Goal: Task Accomplishment & Management: Use online tool/utility

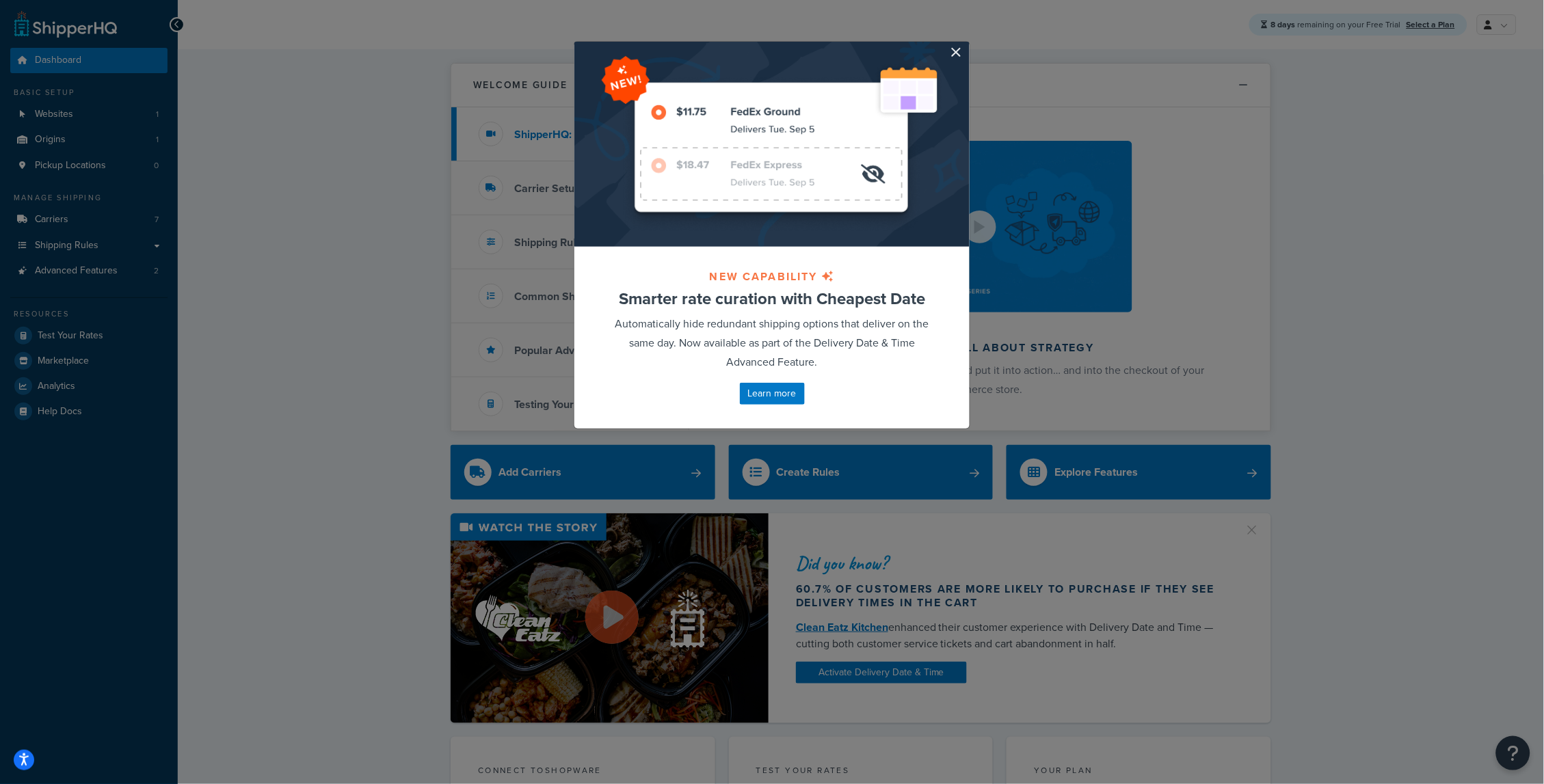
drag, startPoint x: 959, startPoint y: 52, endPoint x: 1102, endPoint y: 43, distance: 143.3
click at [966, 45] on button "button" at bounding box center [968, 43] width 4 height 4
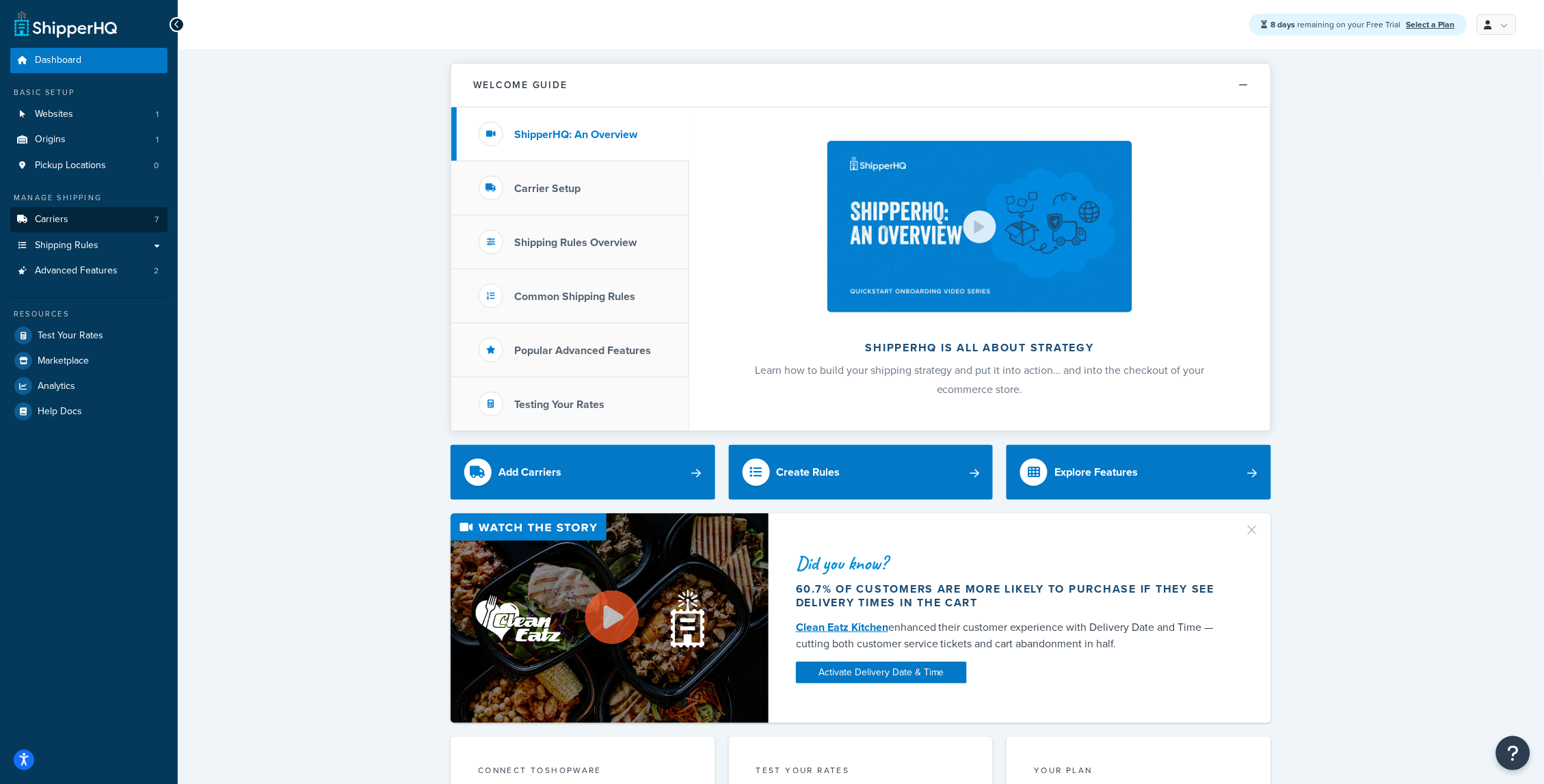
click at [65, 214] on span "Carriers" at bounding box center [52, 220] width 33 height 12
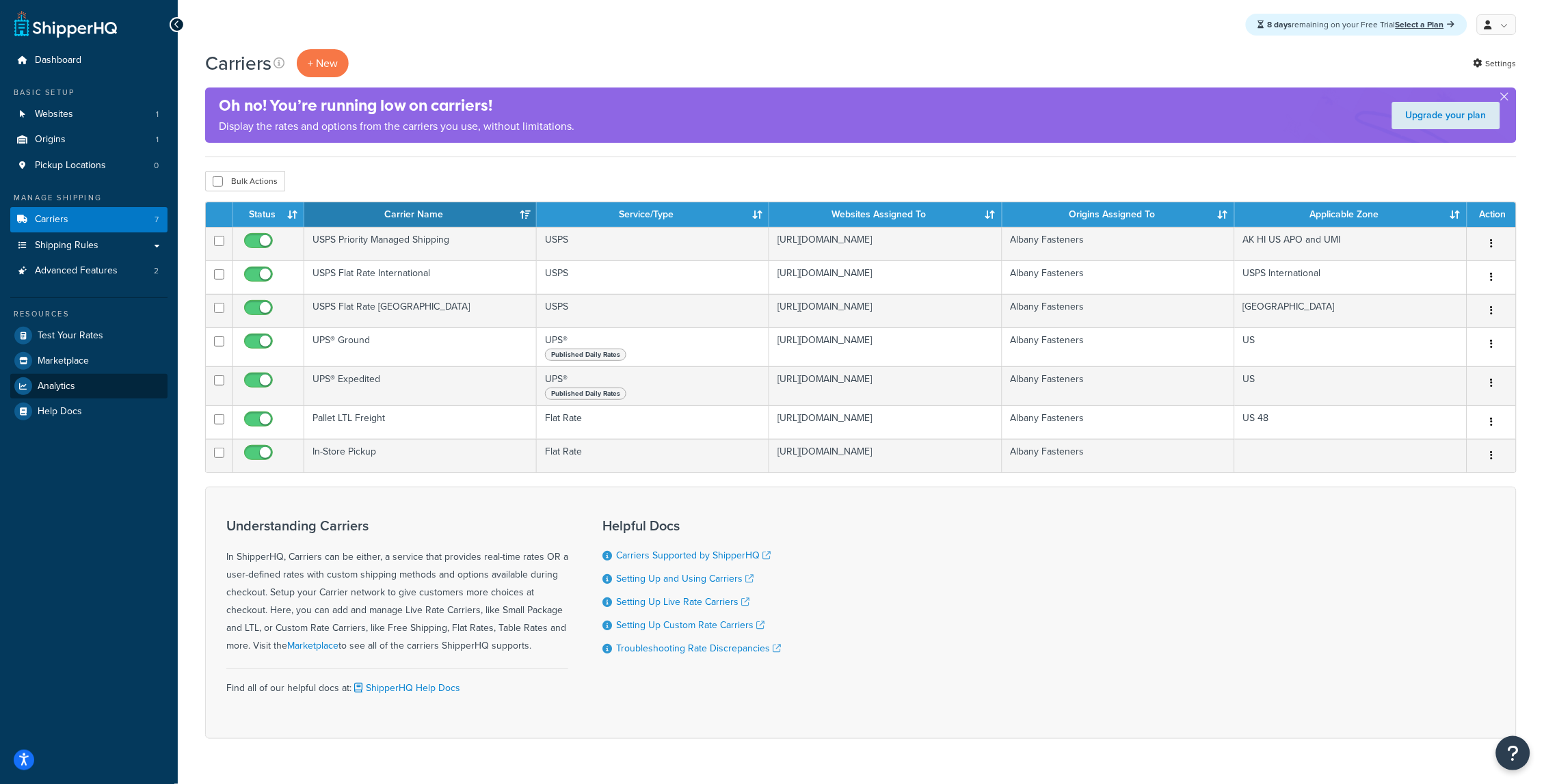
click at [43, 381] on span "Analytics" at bounding box center [57, 386] width 38 height 12
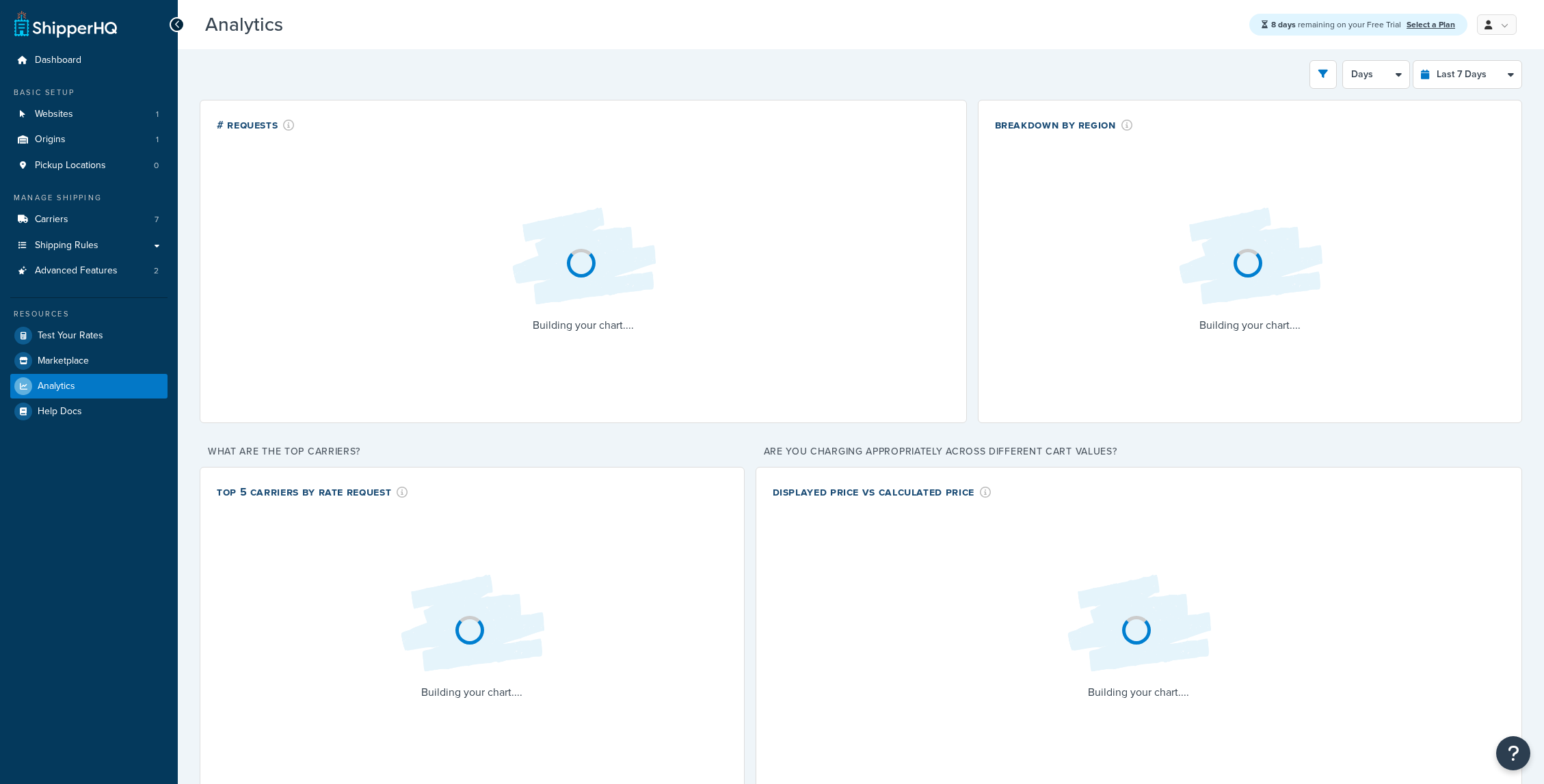
select select "last_7_days"
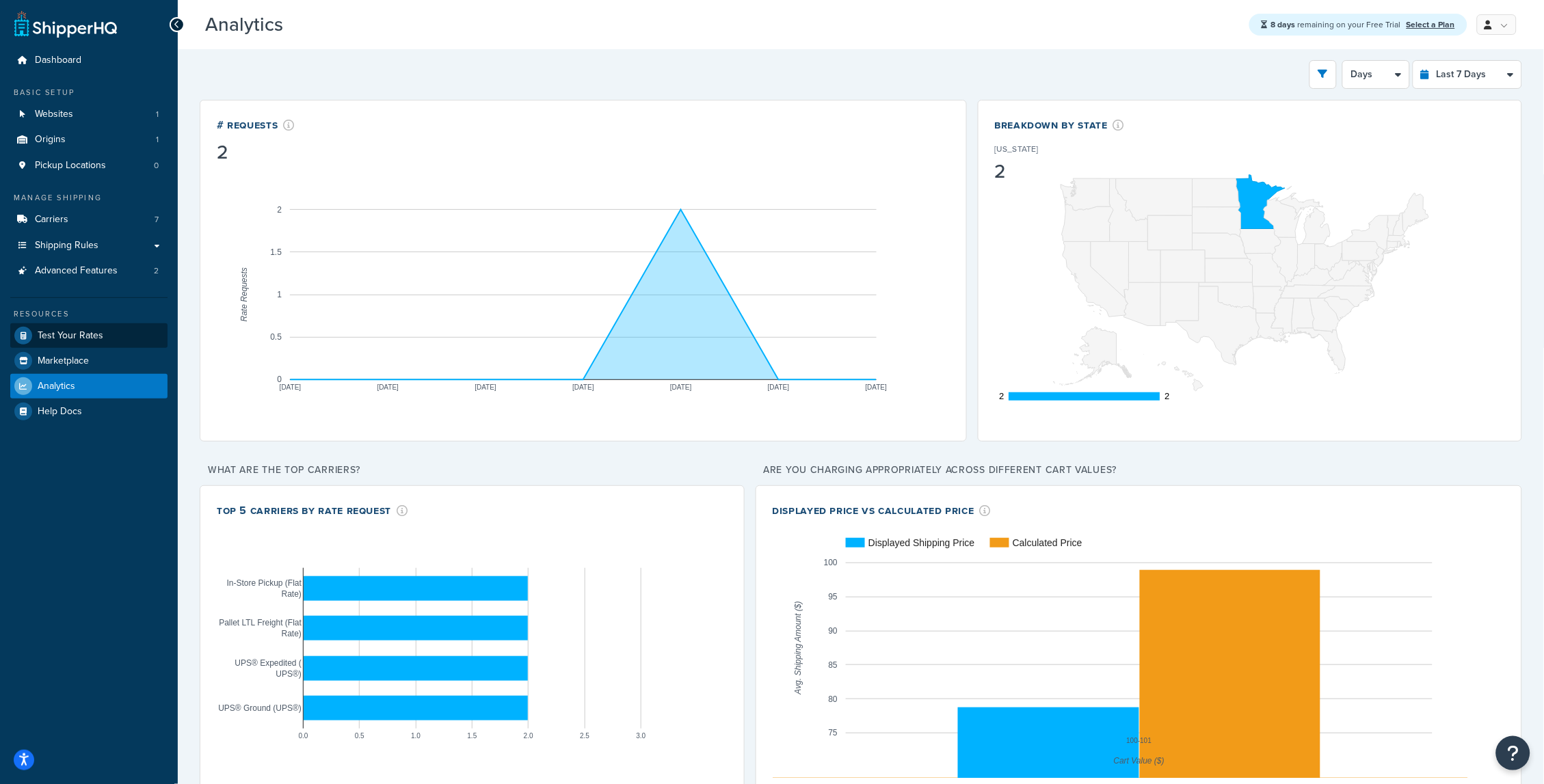
click at [103, 336] on link "Test Your Rates" at bounding box center [89, 335] width 157 height 24
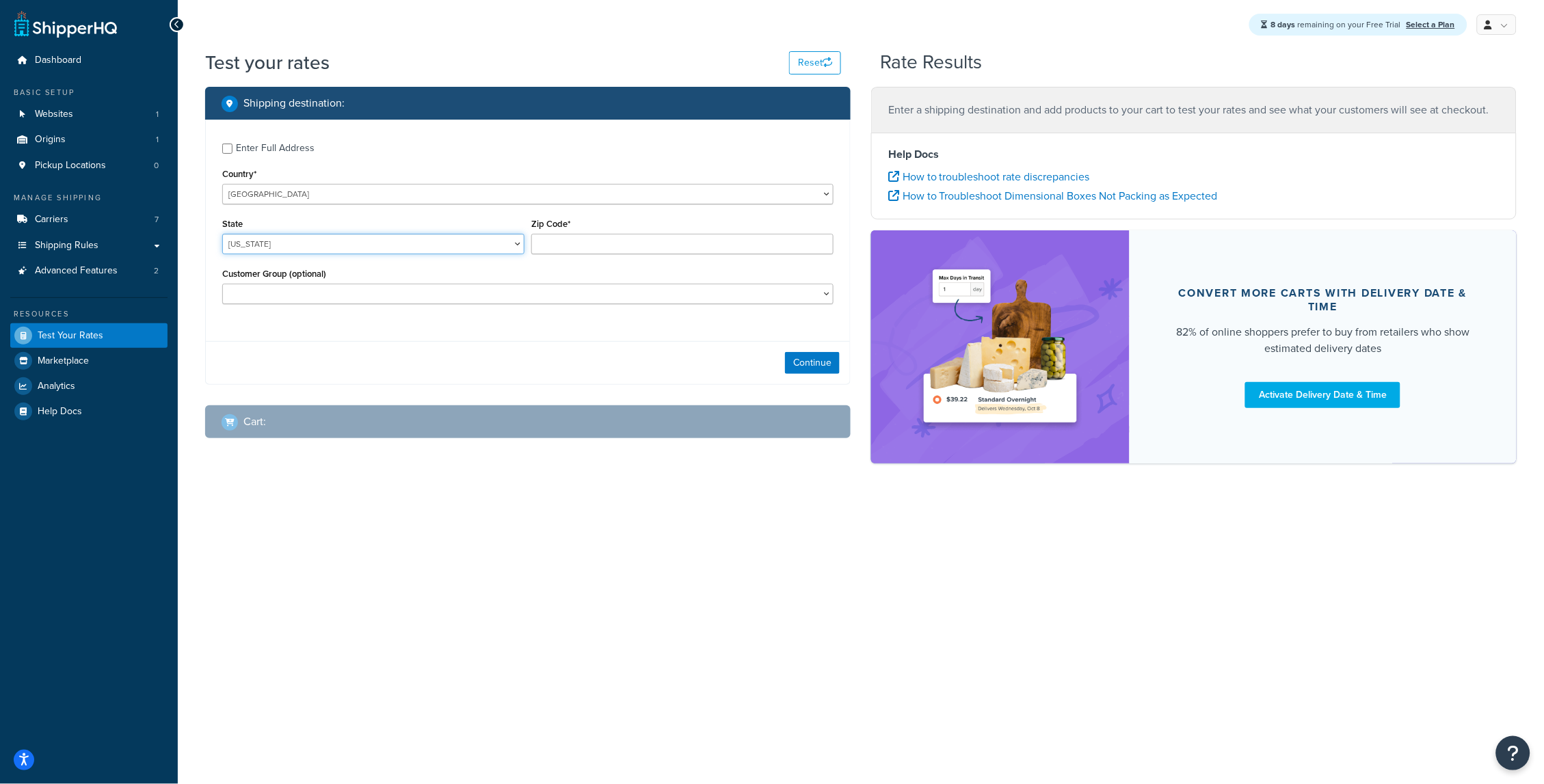
select select "TX"
type input "78759"
drag, startPoint x: 716, startPoint y: 356, endPoint x: 804, endPoint y: 359, distance: 88.1
click at [719, 356] on div "Continue" at bounding box center [528, 363] width 644 height 43
click at [826, 359] on button "Continue" at bounding box center [812, 363] width 54 height 22
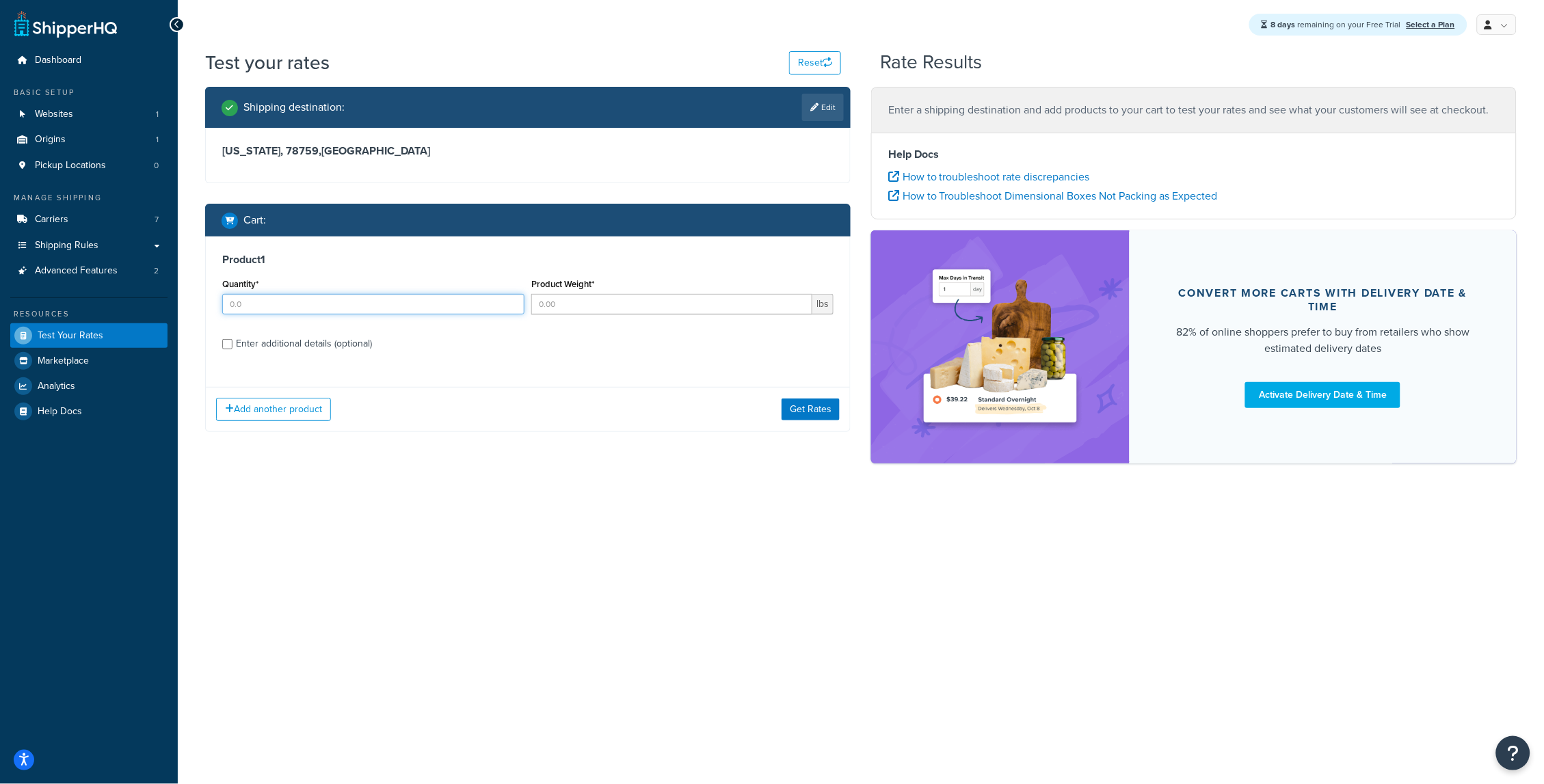
click at [286, 298] on input "Quantity*" at bounding box center [374, 304] width 302 height 21
type input "1"
click at [621, 301] on input "Product Weight*" at bounding box center [671, 304] width 281 height 21
type input "1"
click at [809, 405] on button "Get Rates" at bounding box center [810, 410] width 58 height 22
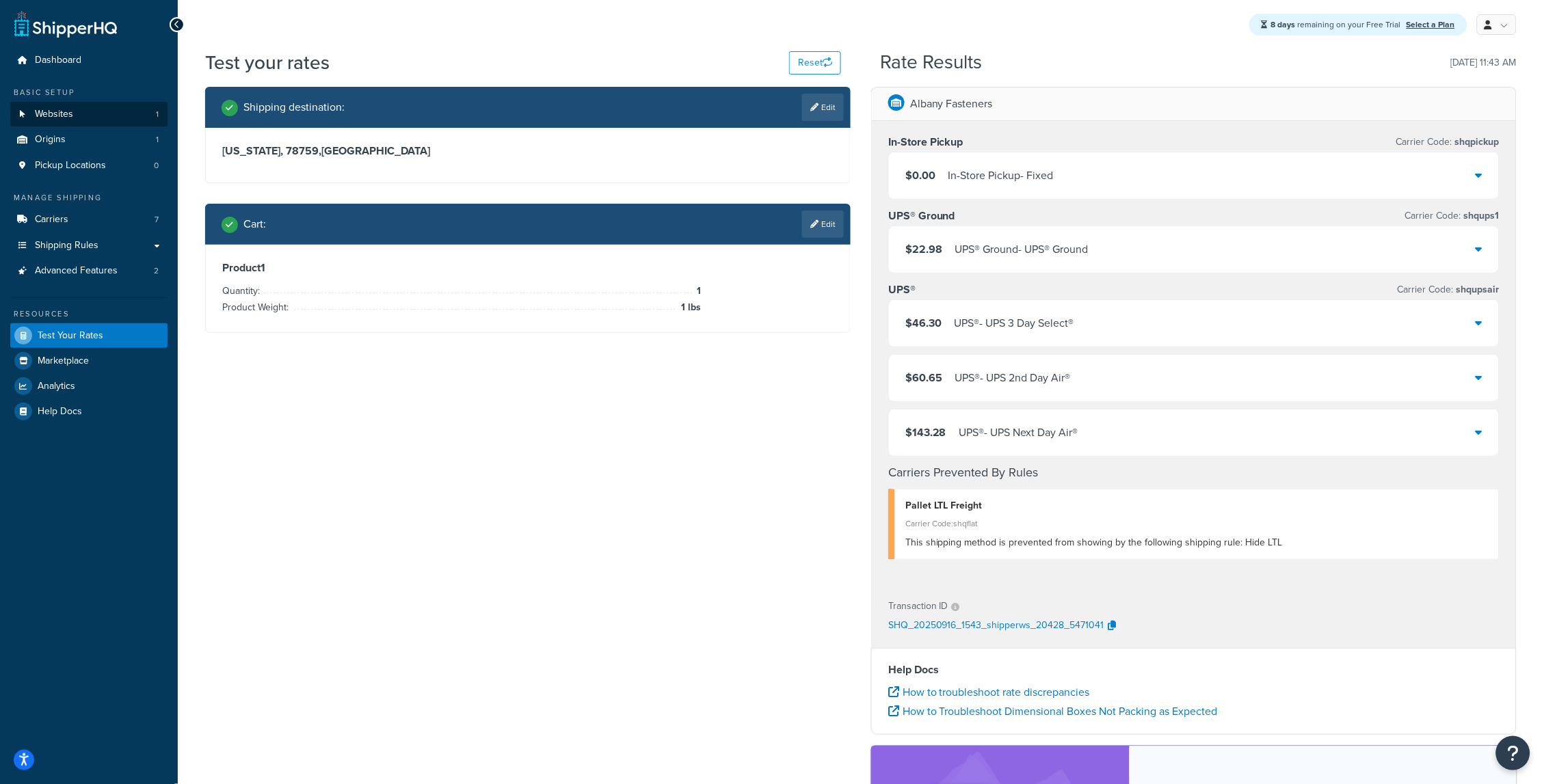
click at [81, 110] on link "Websites 1" at bounding box center [89, 115] width 157 height 25
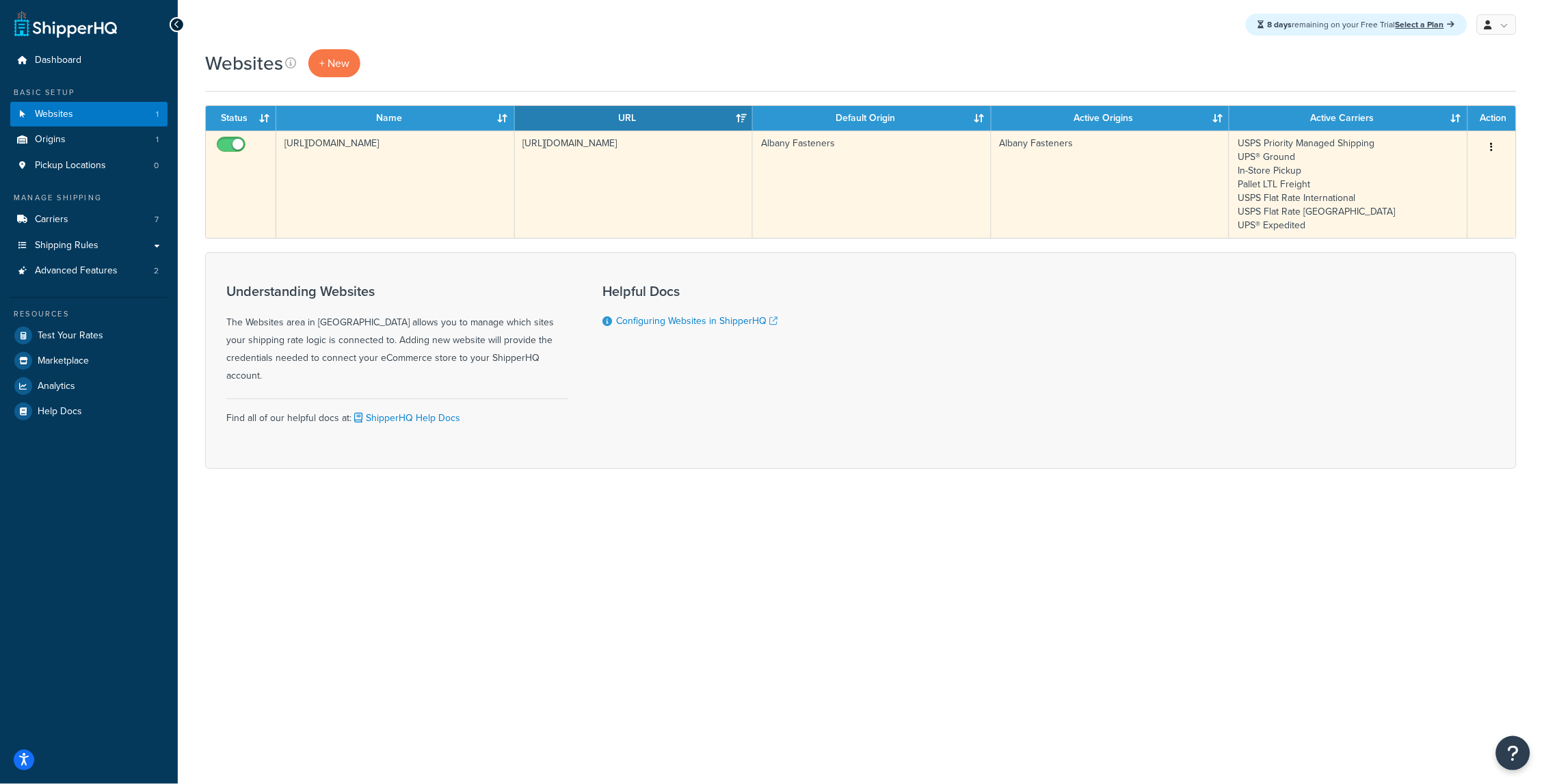
click at [520, 180] on td "https://fd6mo7tean5b4-main-bvxea6i.us-2.tst.site" at bounding box center [634, 184] width 239 height 108
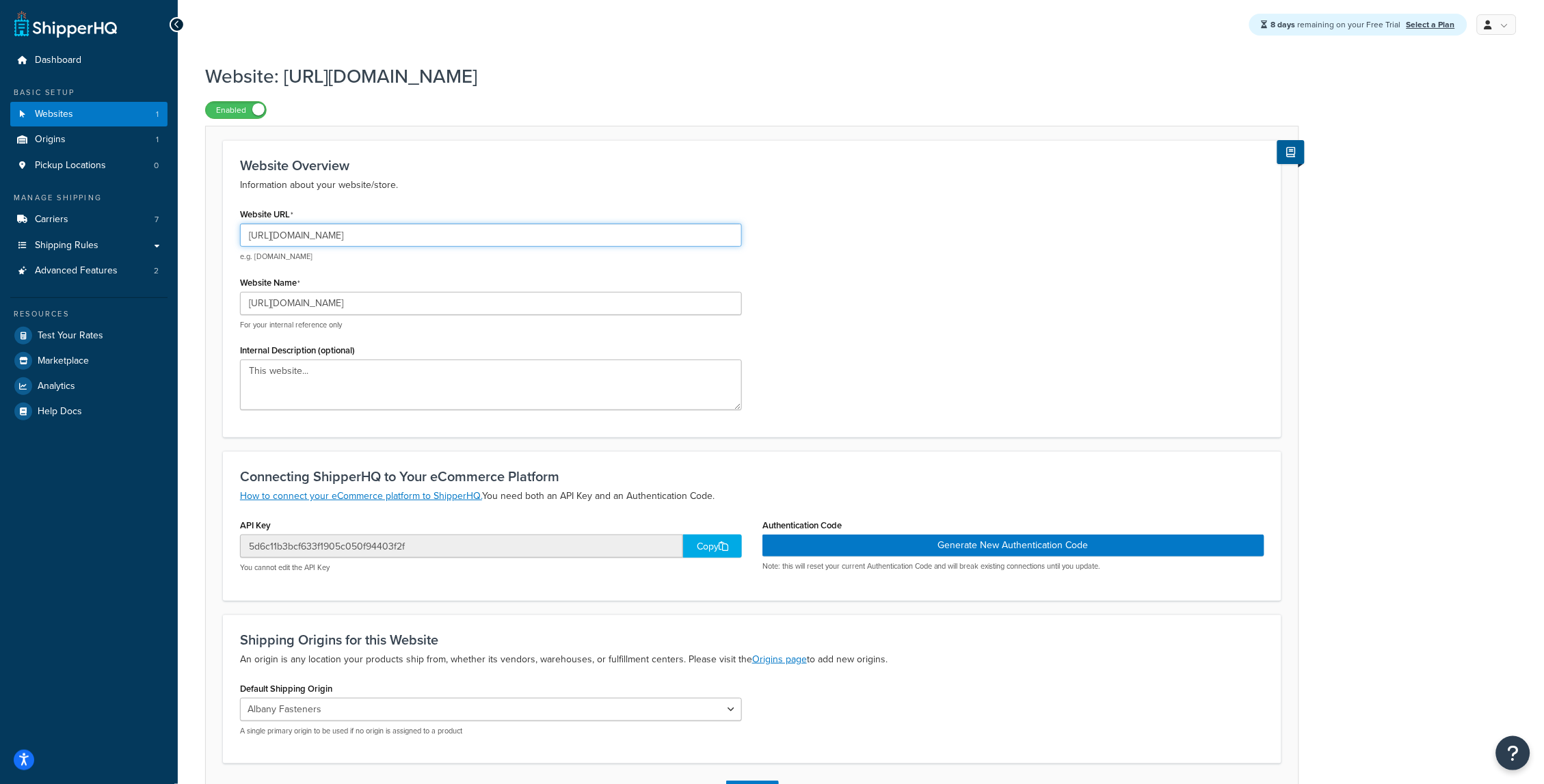
click at [318, 236] on input "[URL][DOMAIN_NAME]" at bounding box center [490, 235] width 502 height 24
click at [829, 224] on div "Website URL [URL][DOMAIN_NAME] e.g. [DOMAIN_NAME] Website Name [URL][DOMAIN_NAM…" at bounding box center [752, 312] width 1045 height 216
